Goal: Find specific page/section

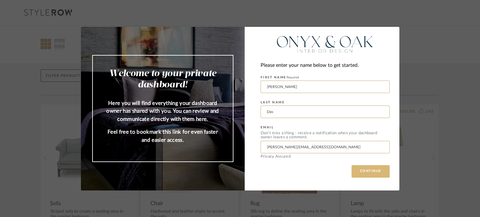
click at [386, 173] on button "CONTINUE" at bounding box center [370, 171] width 38 height 12
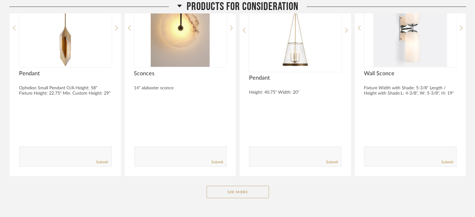
scroll to position [4764, 0]
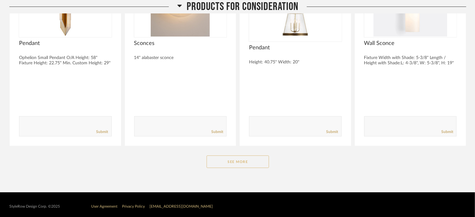
click at [255, 160] on button "See More" at bounding box center [238, 161] width 62 height 12
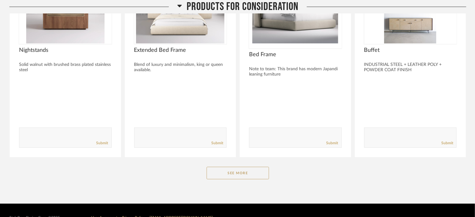
scroll to position [5578, 0]
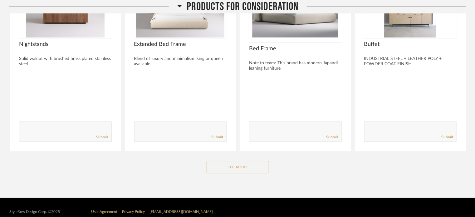
click at [252, 165] on button "See More" at bounding box center [238, 167] width 62 height 12
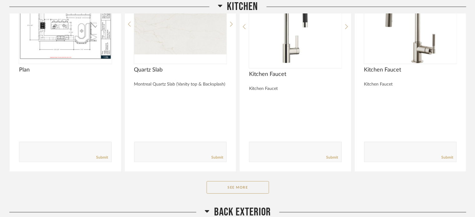
scroll to position [2112, 0]
click at [244, 186] on button "See More" at bounding box center [238, 186] width 62 height 12
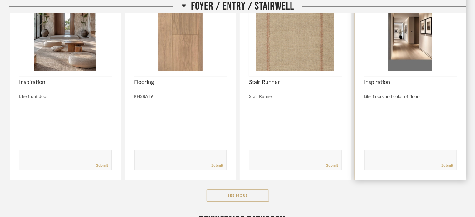
scroll to position [647, 0]
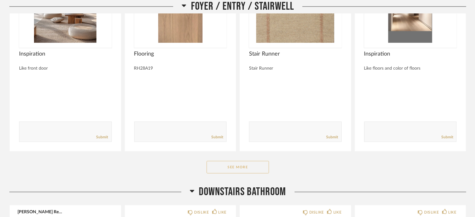
click at [257, 168] on button "See More" at bounding box center [238, 167] width 62 height 12
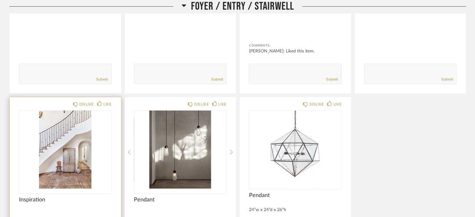
scroll to position [928, 0]
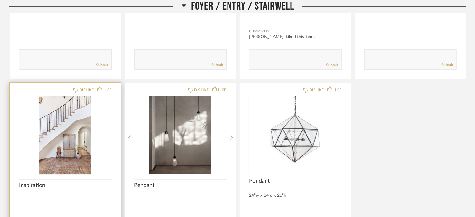
click at [76, 138] on img "0" at bounding box center [65, 135] width 93 height 78
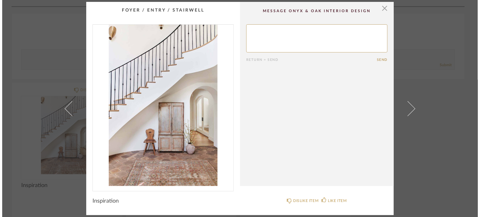
scroll to position [0, 0]
